Goal: Information Seeking & Learning: Learn about a topic

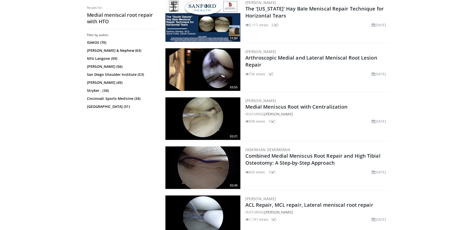
scroll to position [660, 0]
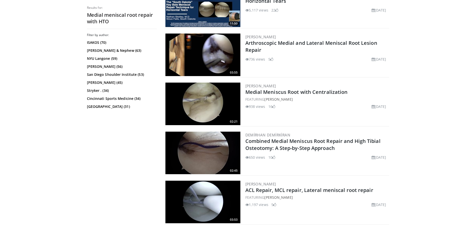
click at [222, 149] on img at bounding box center [203, 153] width 75 height 43
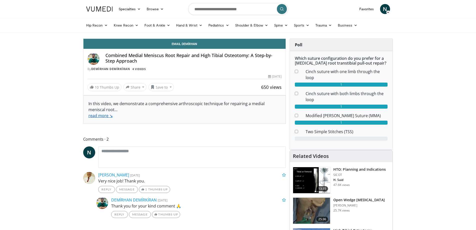
click at [111, 115] on link "read more ↘" at bounding box center [101, 116] width 24 height 6
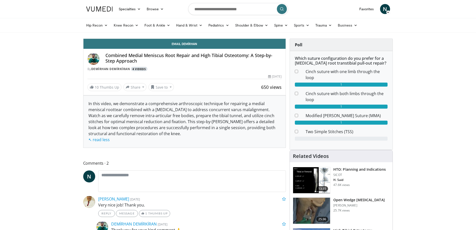
click at [139, 68] on link "4 Videos" at bounding box center [139, 69] width 17 height 4
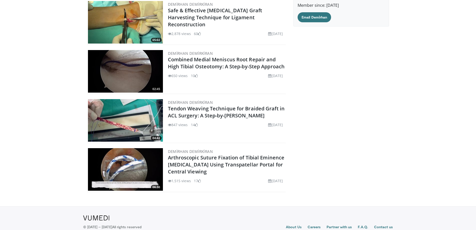
scroll to position [36, 0]
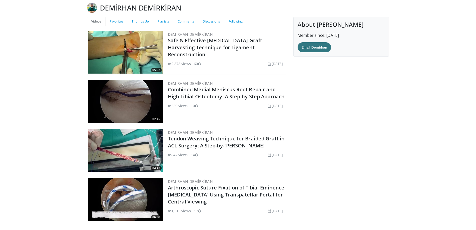
click at [161, 93] on img at bounding box center [125, 101] width 75 height 43
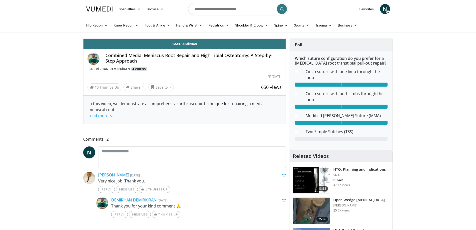
click at [137, 69] on link "4 Videos" at bounding box center [139, 69] width 17 height 4
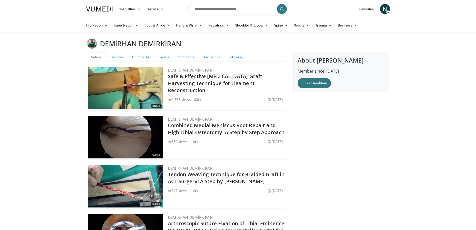
scroll to position [66, 0]
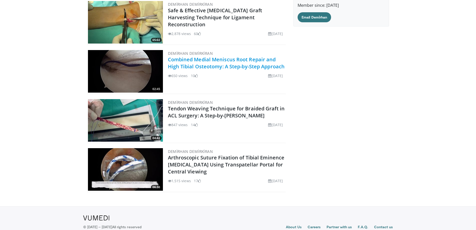
click at [236, 63] on link "Combined Medial Meniscus Root Repair and High Tibial Osteotomy: A Step-by-Step …" at bounding box center [226, 63] width 117 height 14
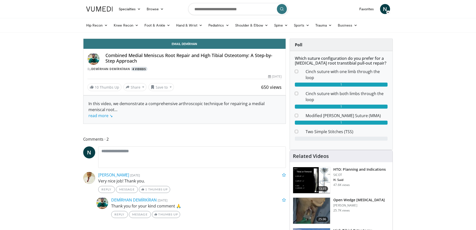
click at [140, 67] on link "4 Videos" at bounding box center [139, 69] width 17 height 4
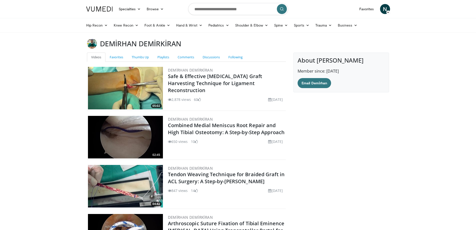
scroll to position [66, 0]
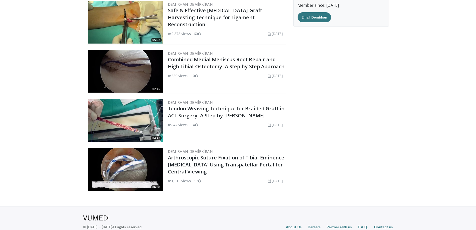
drag, startPoint x: 135, startPoint y: 81, endPoint x: 128, endPoint y: 70, distance: 13.5
drag, startPoint x: 128, startPoint y: 70, endPoint x: 105, endPoint y: 66, distance: 22.9
click at [105, 66] on img at bounding box center [125, 71] width 75 height 43
click at [152, 69] on img at bounding box center [125, 71] width 75 height 43
click at [150, 70] on img at bounding box center [125, 71] width 75 height 43
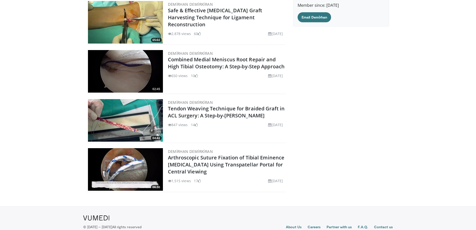
click at [141, 78] on img at bounding box center [125, 71] width 75 height 43
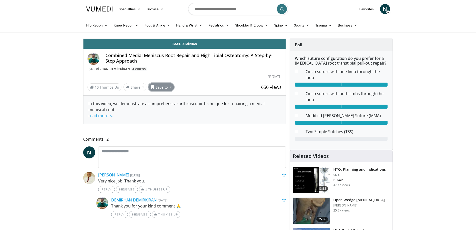
click at [170, 88] on button "Save to" at bounding box center [162, 87] width 26 height 8
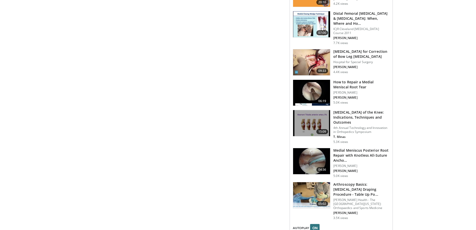
scroll to position [600, 0]
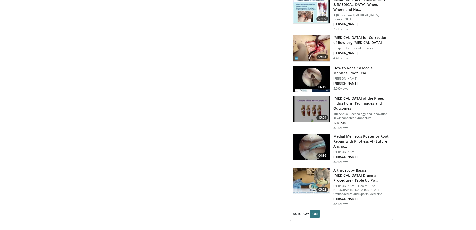
click at [317, 147] on img at bounding box center [311, 147] width 37 height 26
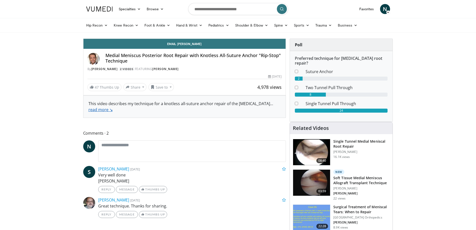
click at [108, 110] on link "read more ↘" at bounding box center [101, 110] width 24 height 6
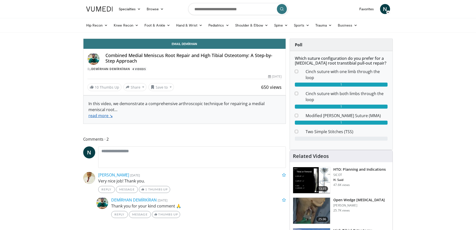
click at [109, 115] on link "read more ↘" at bounding box center [101, 116] width 24 height 6
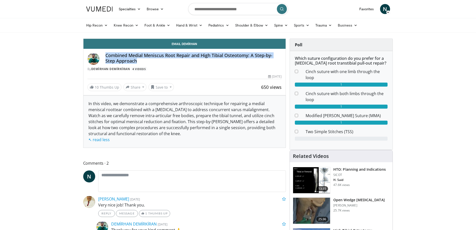
drag, startPoint x: 106, startPoint y: 56, endPoint x: 125, endPoint y: 62, distance: 20.7
click at [125, 62] on h4 "Combined Medial Meniscus Root Repair and High Tibial Osteotomy: A Step-by-Step …" at bounding box center [194, 58] width 177 height 11
copy h4 "Combined Medial Meniscus Root Repair and High Tibial Osteotomy: A Step-by-Step …"
